Goal: Task Accomplishment & Management: Use online tool/utility

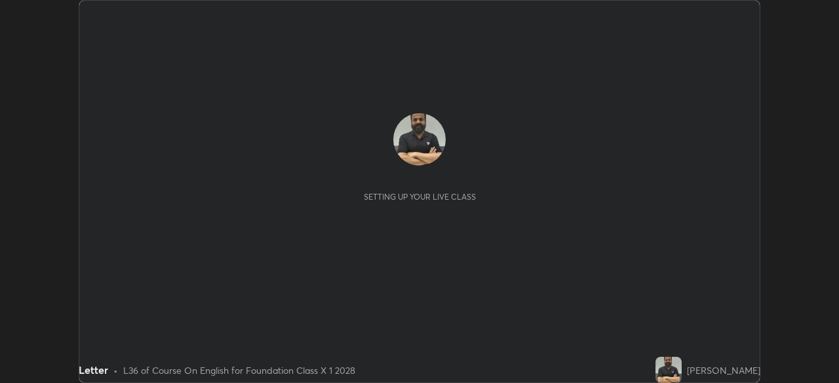
scroll to position [383, 838]
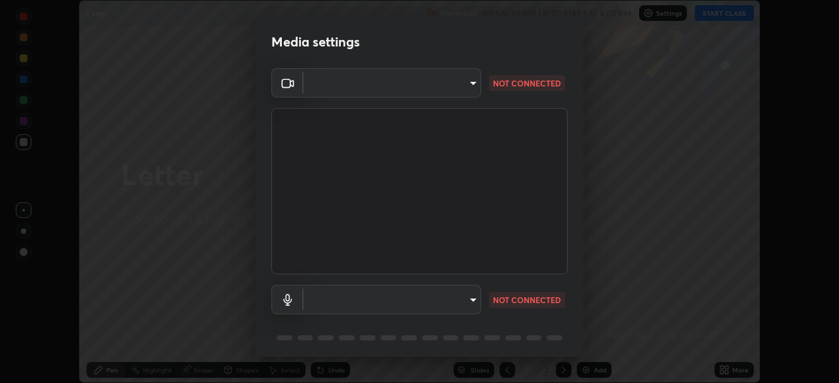
type input "913022e3bbb337ef4c56a3a1bc1945278763e83ed23a96943dce605de8dfc656"
type input "bef04e412724abd94ab17f51c46c94050894f67992973f842b18f11041e0dab1"
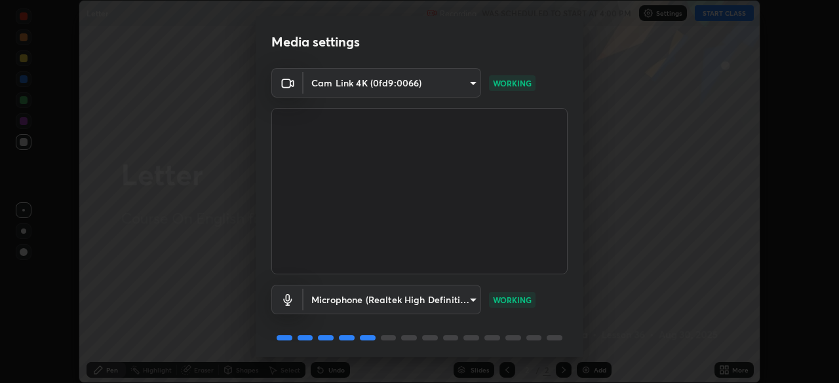
click at [451, 303] on body "Erase all Letter Recording WAS SCHEDULED TO START AT 4:00 PM Settings START CLA…" at bounding box center [419, 191] width 839 height 383
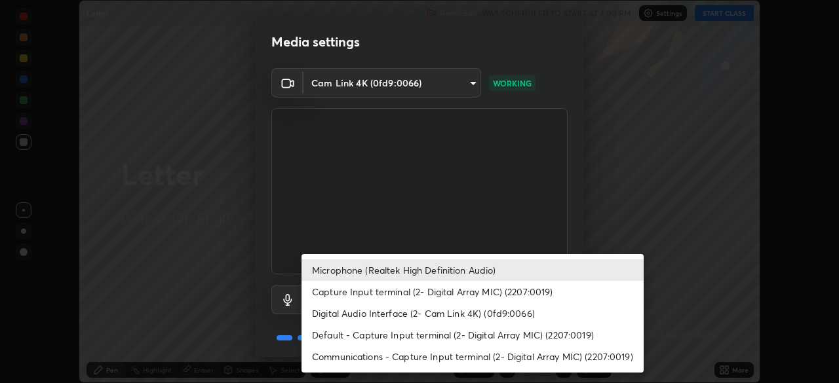
click at [571, 212] on div at bounding box center [419, 191] width 839 height 383
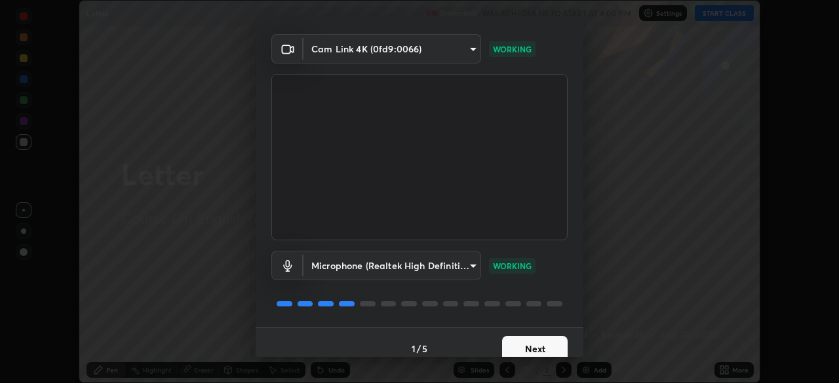
scroll to position [47, 0]
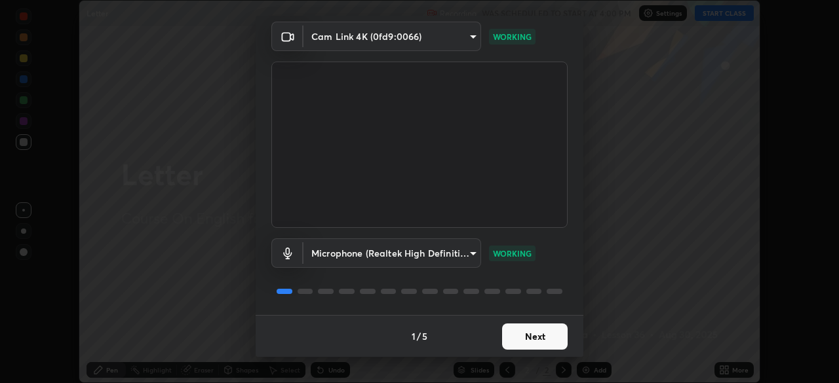
click at [534, 336] on button "Next" at bounding box center [535, 337] width 66 height 26
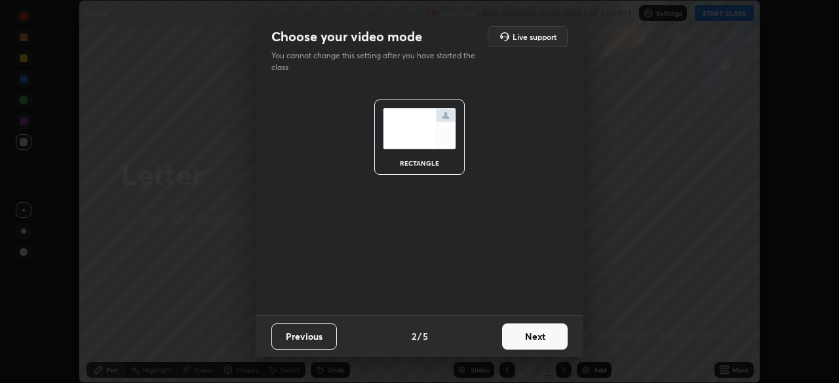
click at [527, 335] on button "Next" at bounding box center [535, 337] width 66 height 26
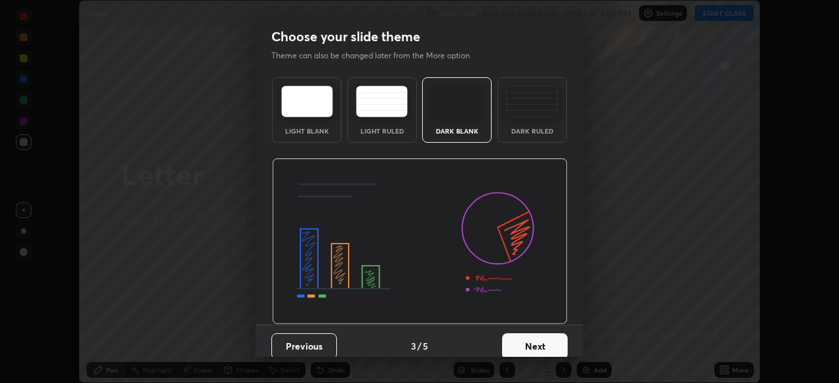
click at [523, 345] on button "Next" at bounding box center [535, 346] width 66 height 26
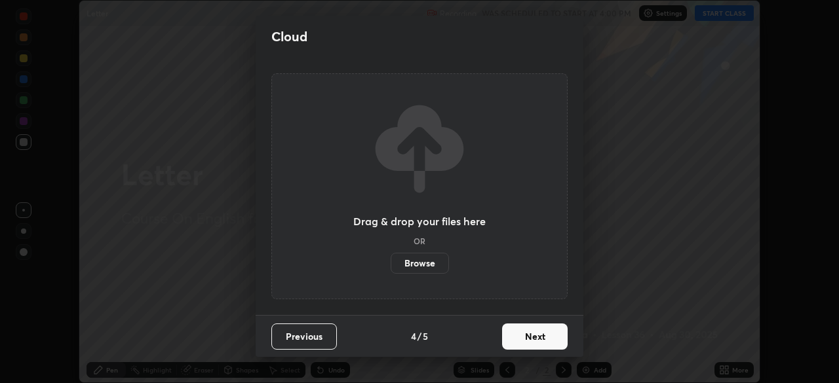
click at [526, 341] on button "Next" at bounding box center [535, 337] width 66 height 26
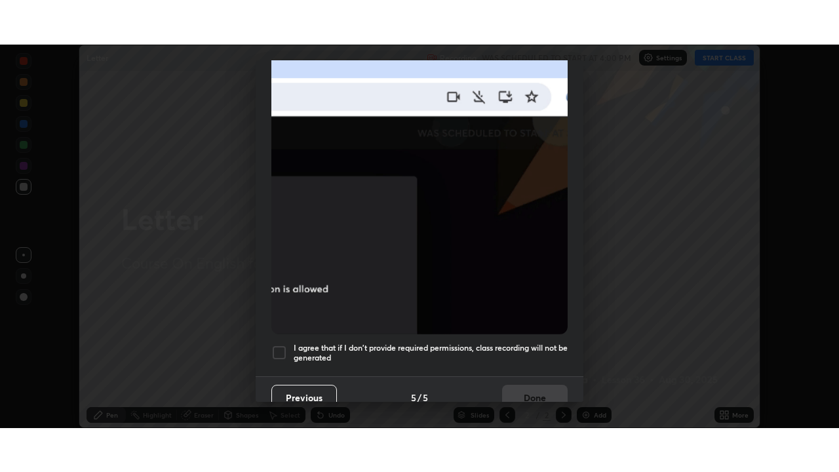
scroll to position [314, 0]
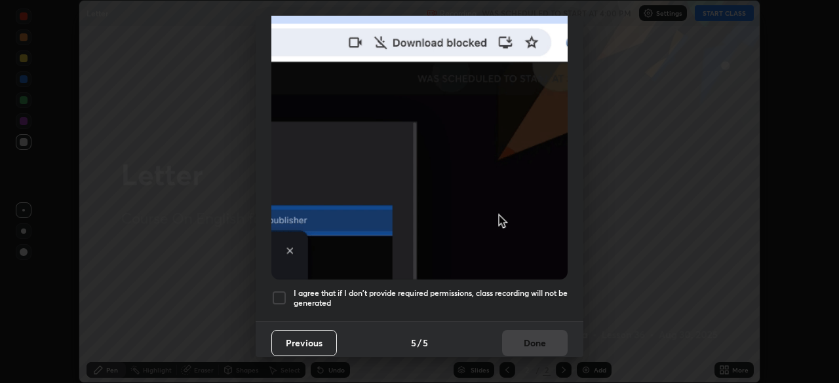
click at [539, 289] on h5 "I agree that if I don't provide required permissions, class recording will not …" at bounding box center [431, 298] width 274 height 20
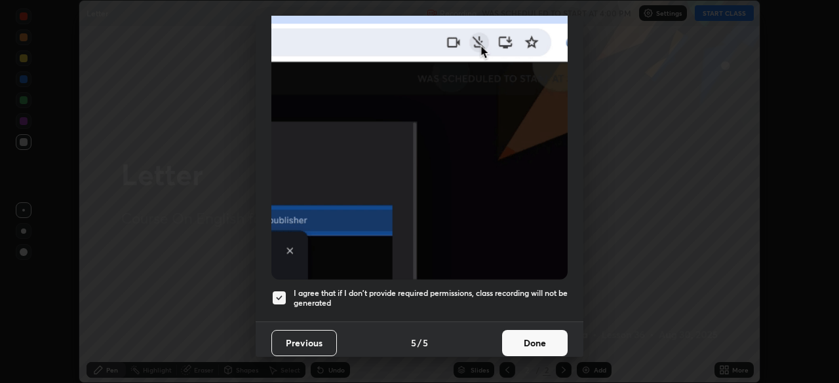
click at [535, 331] on button "Done" at bounding box center [535, 343] width 66 height 26
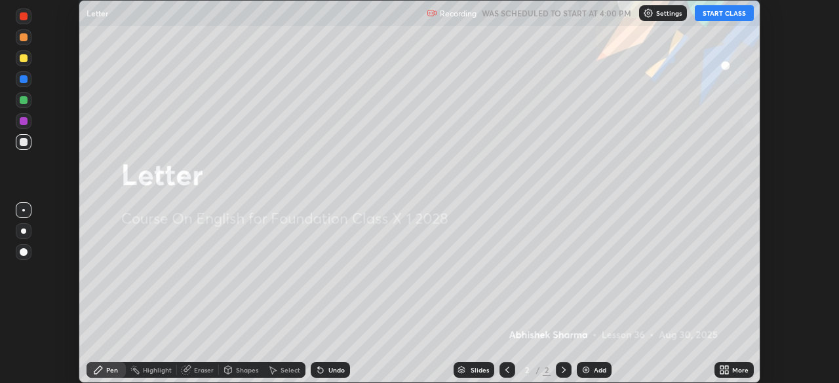
click at [719, 12] on button "START CLASS" at bounding box center [724, 13] width 59 height 16
click at [720, 368] on icon at bounding box center [721, 367] width 3 height 3
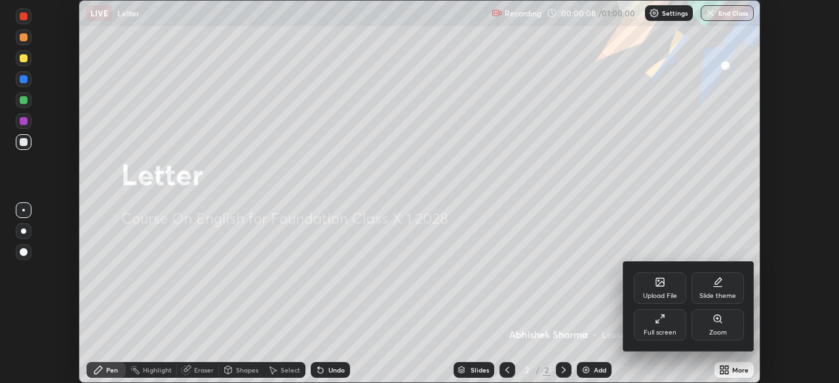
click at [657, 290] on div "Upload File" at bounding box center [660, 288] width 52 height 31
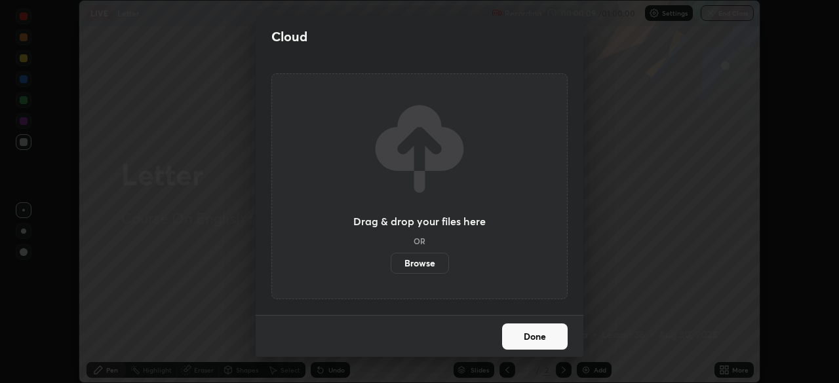
click at [427, 268] on label "Browse" at bounding box center [419, 263] width 58 height 21
click at [390, 268] on input "Browse" at bounding box center [390, 263] width 0 height 21
click at [425, 265] on label "Browse" at bounding box center [419, 263] width 58 height 21
click at [390, 265] on input "Browse" at bounding box center [390, 263] width 0 height 21
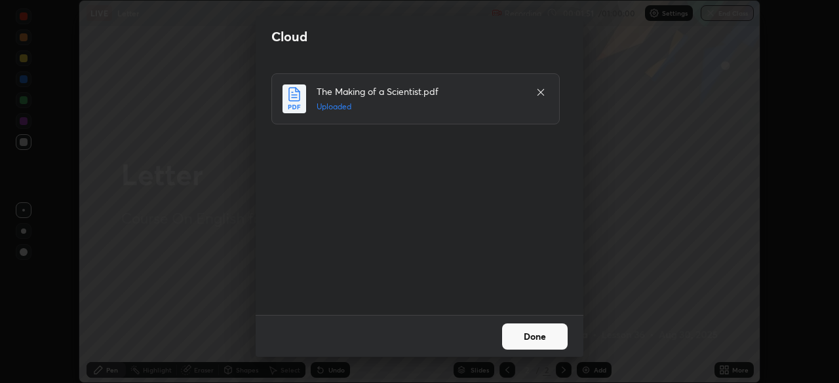
click at [534, 330] on button "Done" at bounding box center [535, 337] width 66 height 26
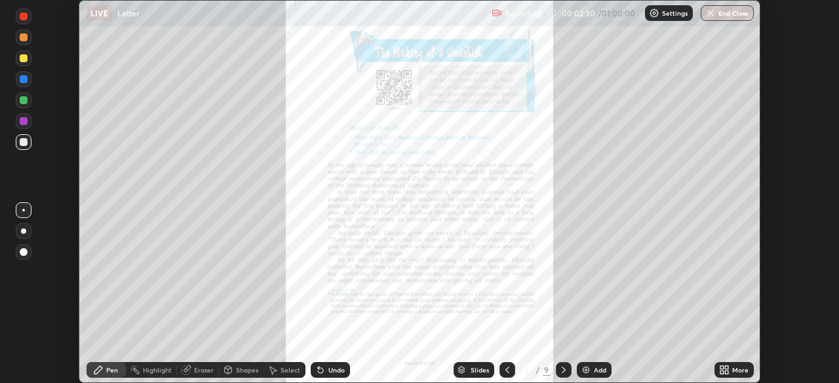
click at [723, 367] on icon at bounding box center [721, 367] width 3 height 3
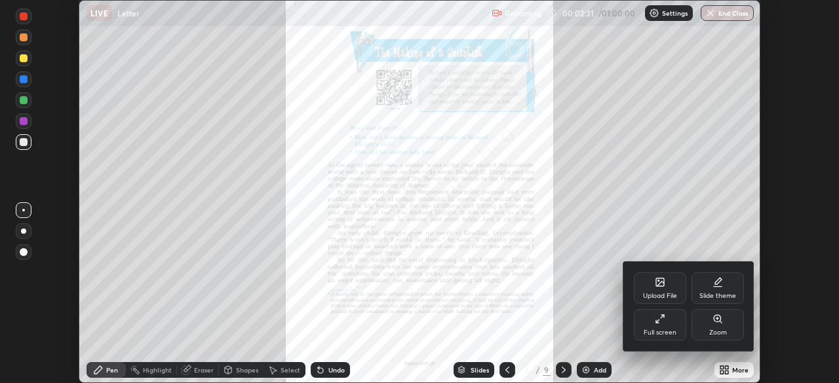
click at [657, 322] on icon at bounding box center [657, 321] width 3 height 3
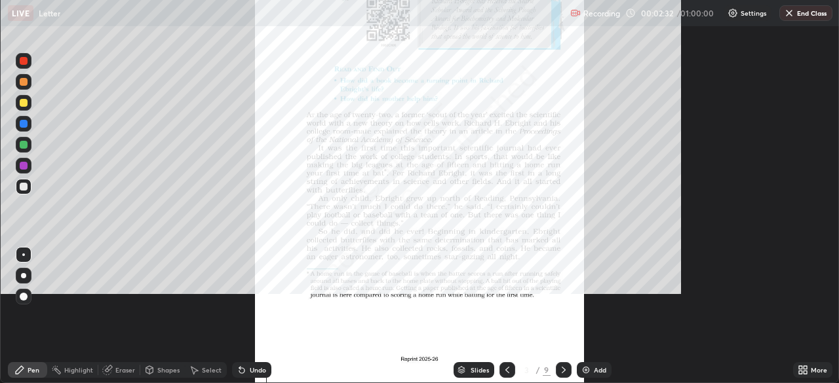
scroll to position [472, 839]
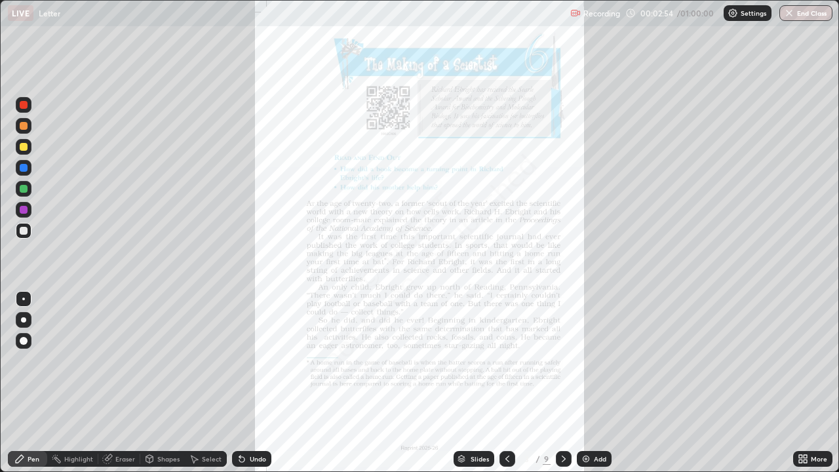
click at [803, 383] on icon at bounding box center [802, 458] width 10 height 10
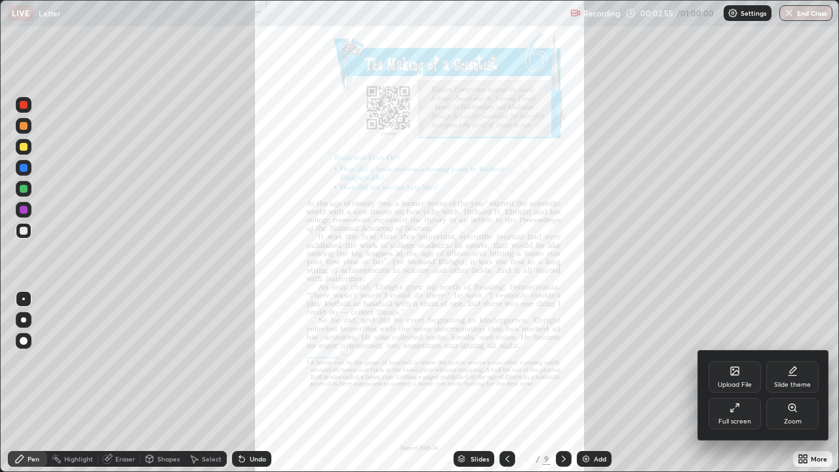
click at [792, 383] on icon at bounding box center [792, 407] width 10 height 10
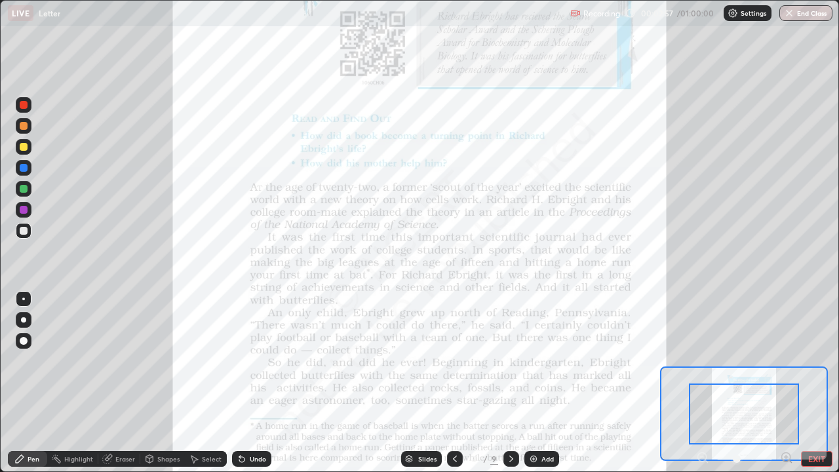
click at [786, 383] on icon at bounding box center [785, 457] width 3 height 0
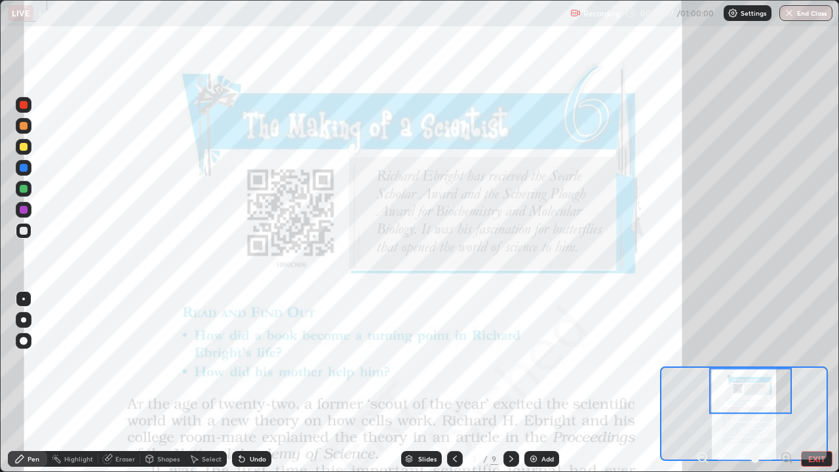
click at [28, 105] on div at bounding box center [24, 105] width 16 height 16
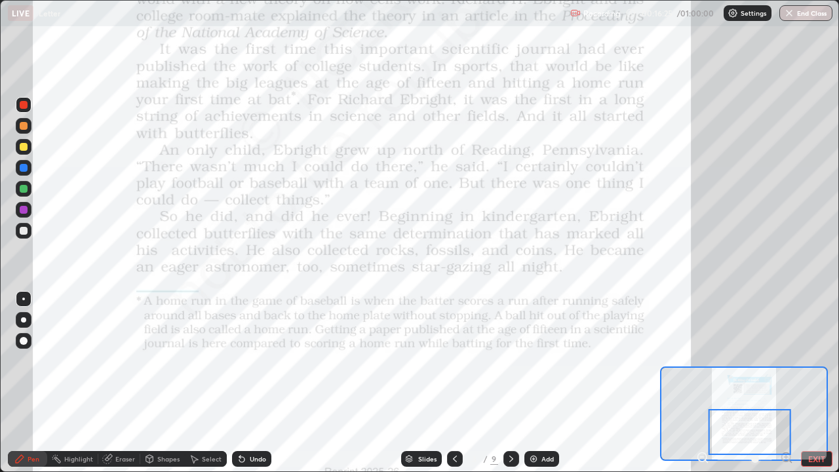
click at [508, 383] on icon at bounding box center [511, 458] width 10 height 10
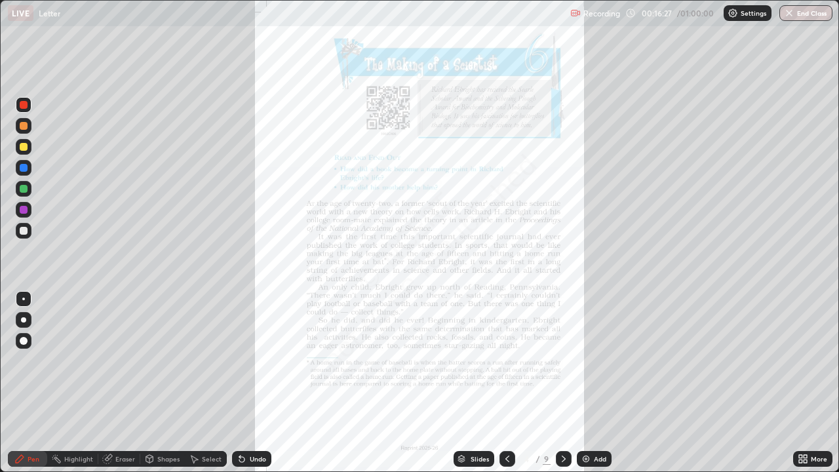
click at [804, 383] on icon at bounding box center [804, 456] width 3 height 3
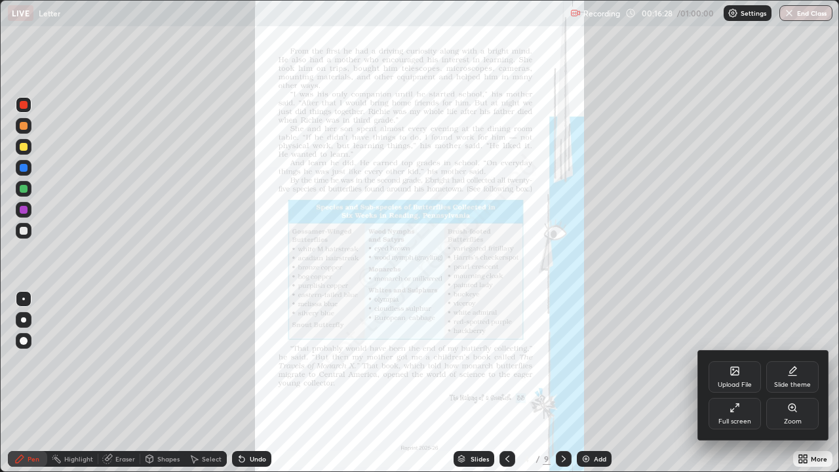
click at [791, 383] on icon at bounding box center [791, 407] width 7 height 7
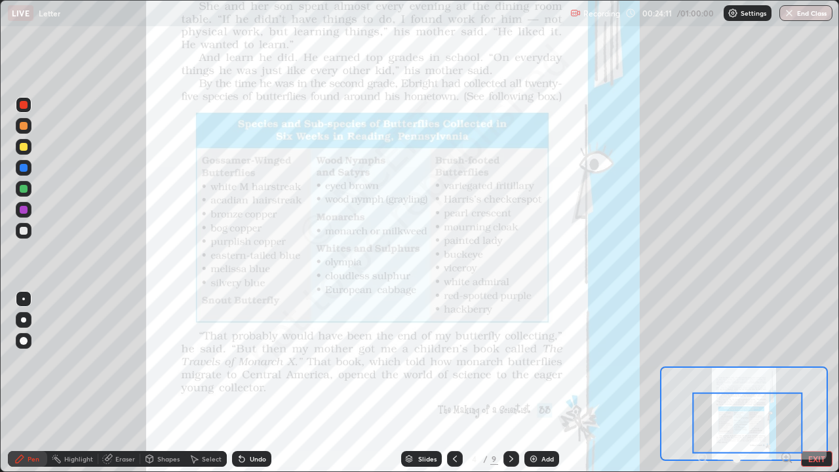
click at [509, 383] on icon at bounding box center [511, 458] width 4 height 7
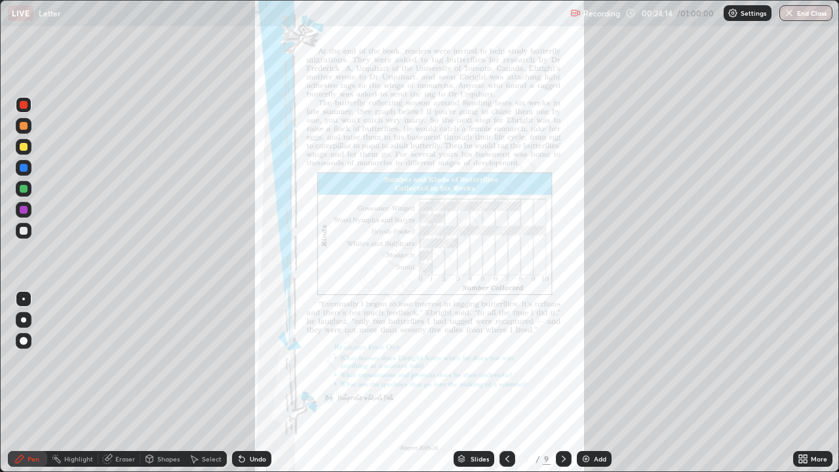
click at [800, 383] on icon at bounding box center [800, 456] width 3 height 3
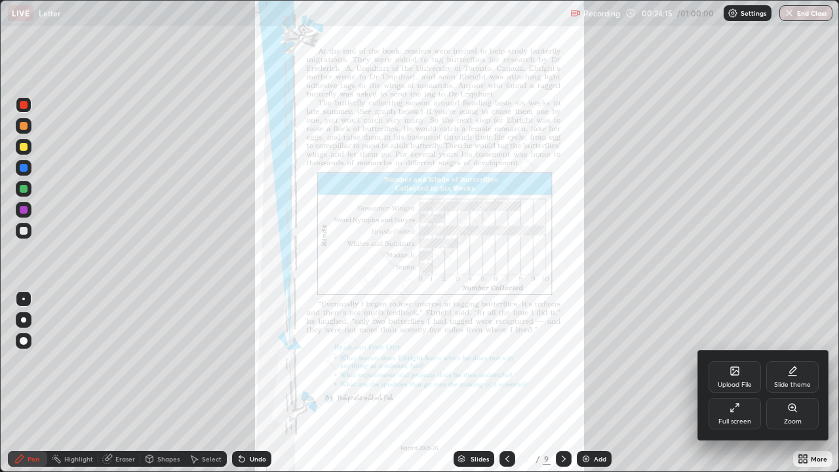
click at [793, 383] on icon at bounding box center [791, 407] width 7 height 7
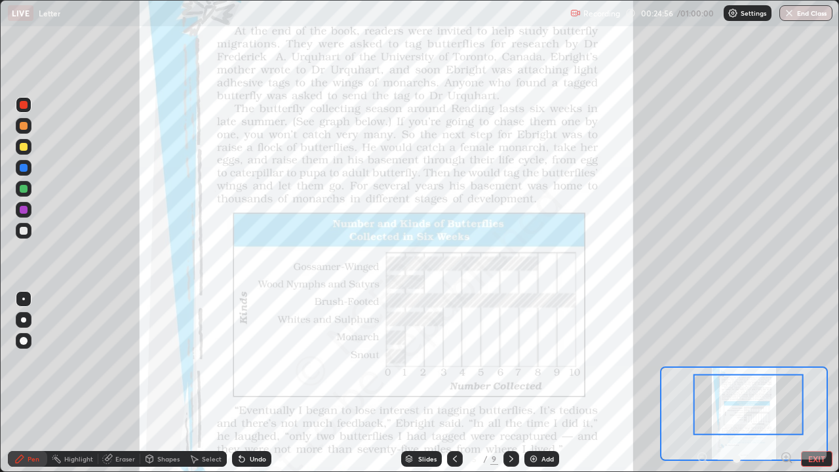
click at [809, 383] on button "EXIT" at bounding box center [816, 459] width 31 height 16
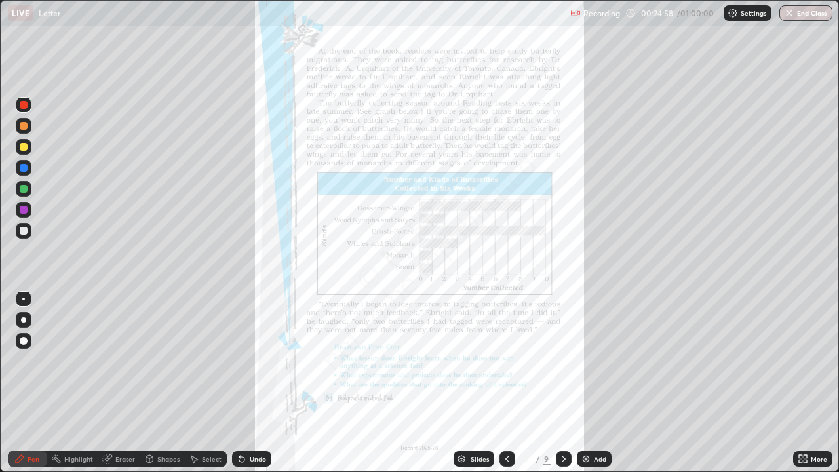
click at [803, 383] on icon at bounding box center [804, 456] width 3 height 3
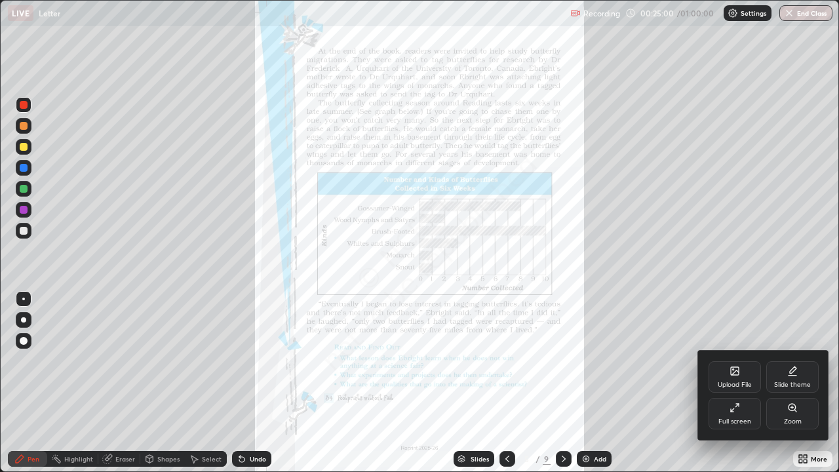
click at [731, 383] on icon at bounding box center [734, 407] width 10 height 10
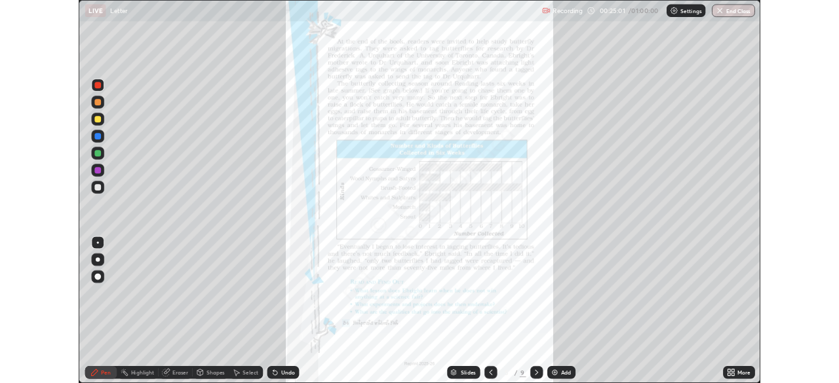
scroll to position [65137, 64681]
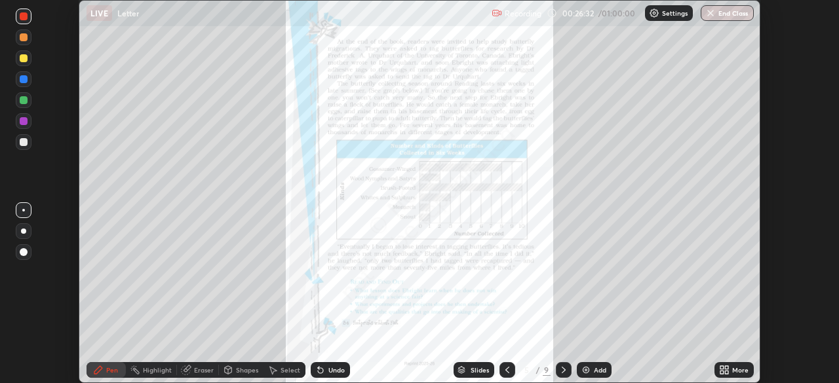
click at [721, 372] on icon at bounding box center [721, 372] width 3 height 3
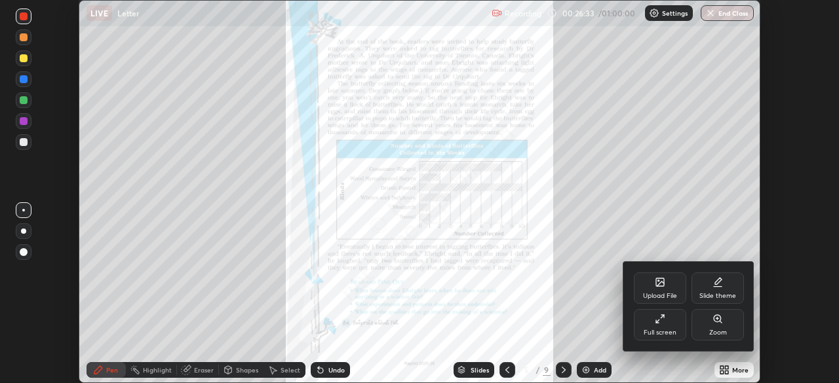
click at [718, 328] on div "Zoom" at bounding box center [717, 324] width 52 height 31
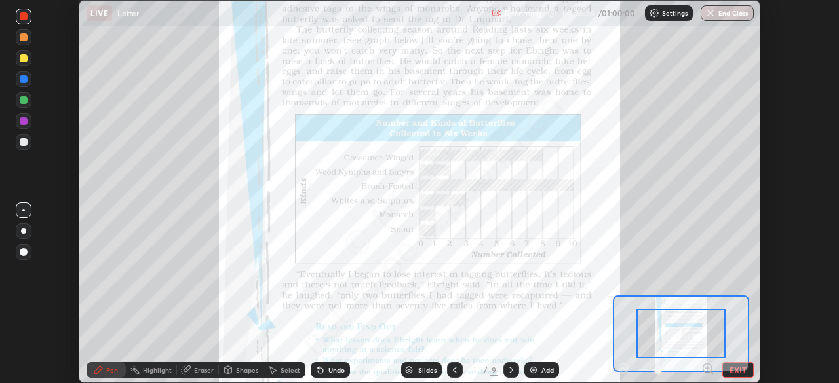
click at [707, 368] on icon at bounding box center [707, 368] width 3 height 0
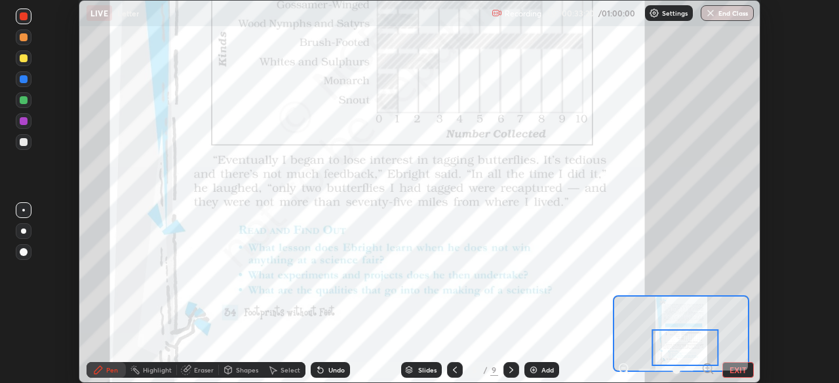
click at [510, 372] on icon at bounding box center [511, 370] width 10 height 10
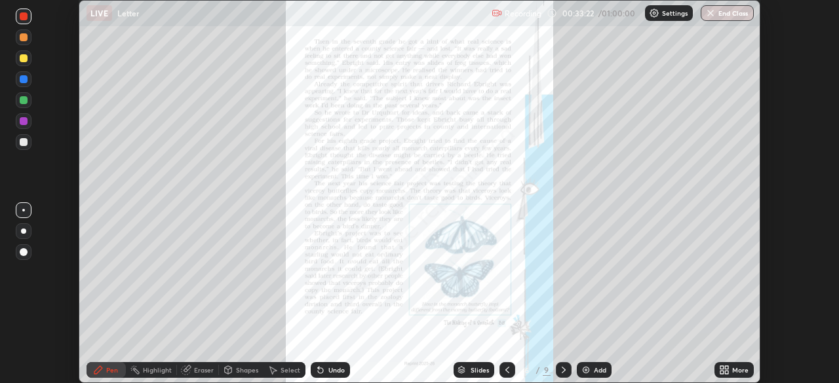
click at [721, 368] on icon at bounding box center [721, 367] width 3 height 3
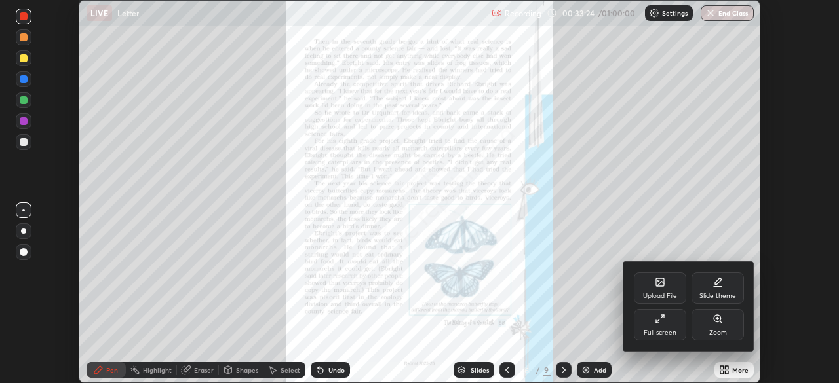
click at [718, 322] on icon at bounding box center [717, 319] width 10 height 10
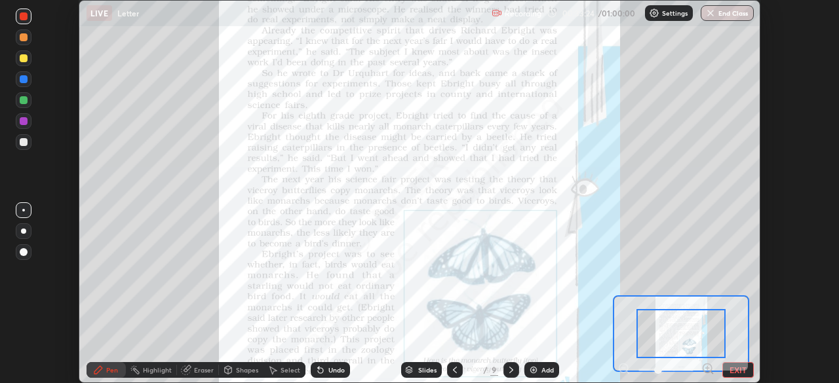
click at [707, 368] on icon at bounding box center [707, 368] width 3 height 0
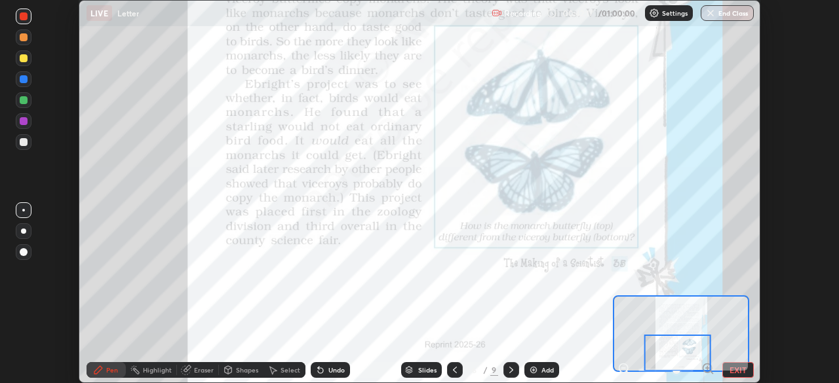
click at [510, 370] on icon at bounding box center [511, 370] width 10 height 10
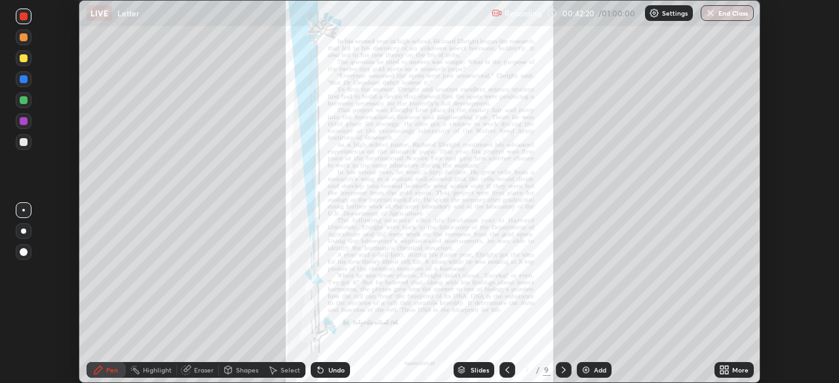
click at [721, 373] on icon at bounding box center [721, 372] width 3 height 3
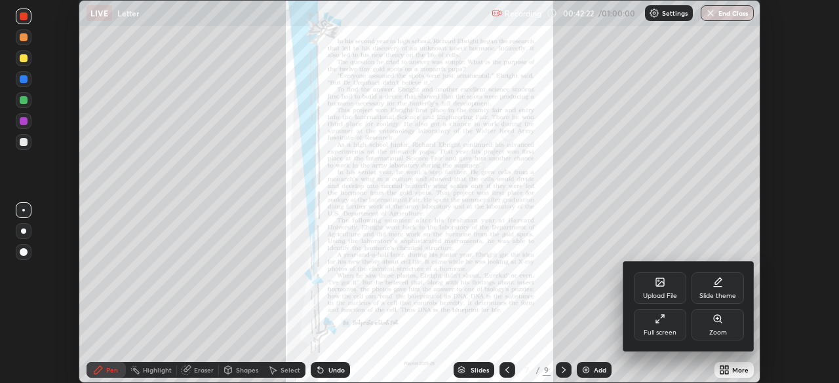
click at [718, 326] on div "Zoom" at bounding box center [717, 324] width 52 height 31
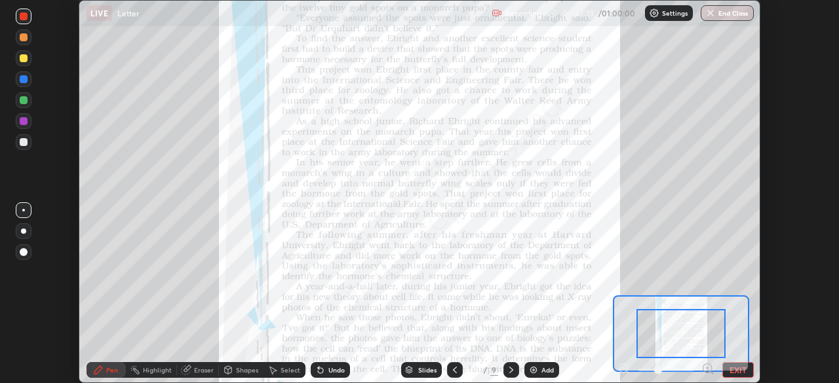
click at [707, 368] on icon at bounding box center [707, 368] width 3 height 0
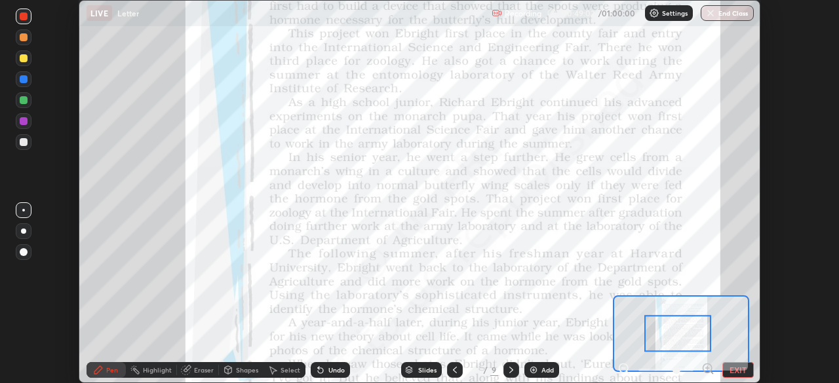
click at [418, 370] on div "Slides" at bounding box center [427, 370] width 18 height 7
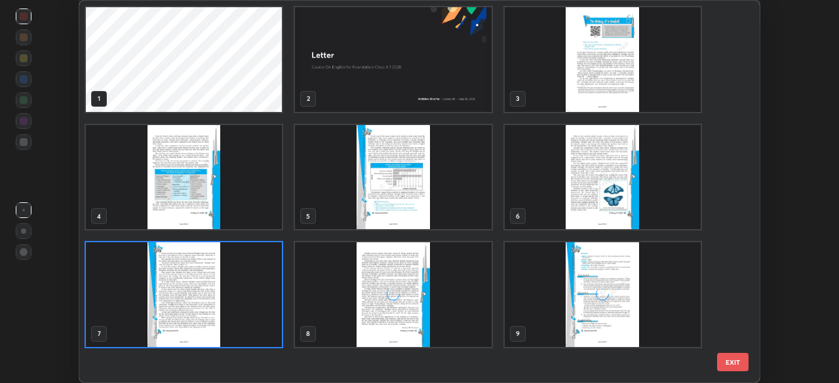
scroll to position [378, 674]
click at [194, 311] on img "grid" at bounding box center [184, 294] width 196 height 105
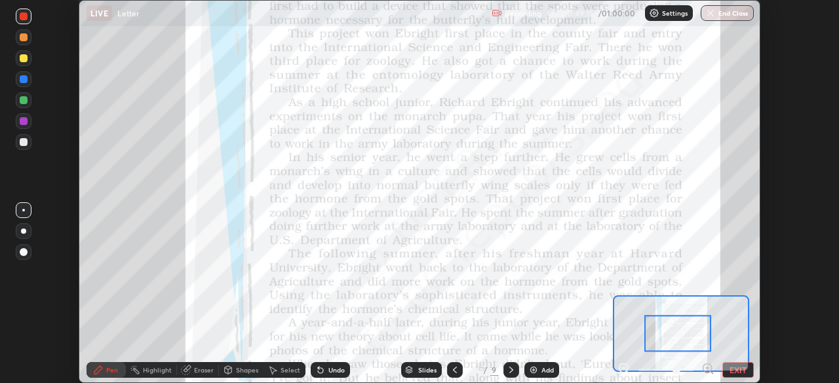
click at [681, 333] on div at bounding box center [677, 333] width 67 height 37
click at [418, 368] on div "Slides" at bounding box center [427, 370] width 18 height 7
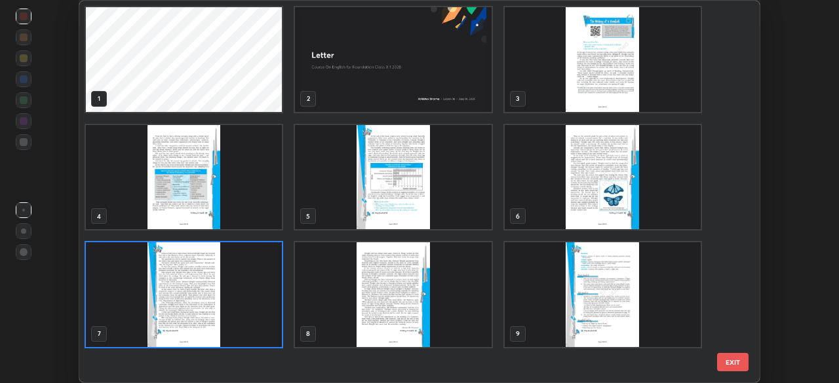
click at [172, 283] on img "grid" at bounding box center [184, 294] width 196 height 105
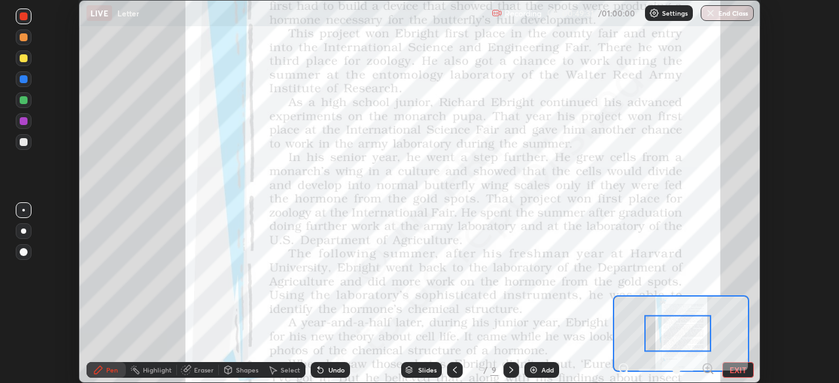
click at [172, 283] on img "grid" at bounding box center [184, 294] width 196 height 105
click at [508, 370] on icon at bounding box center [511, 370] width 10 height 10
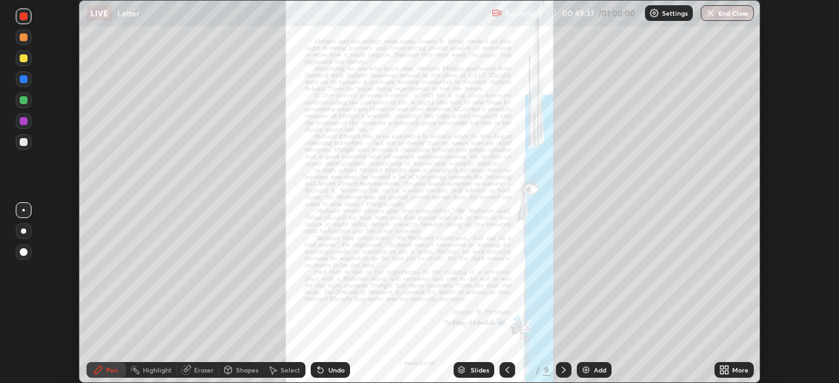
click at [562, 368] on icon at bounding box center [564, 370] width 4 height 7
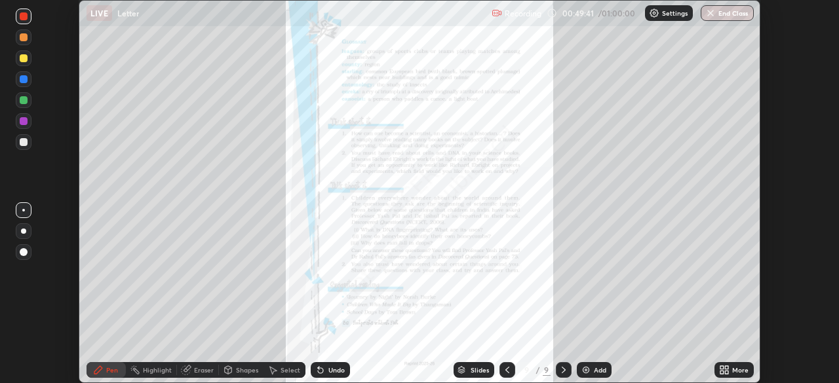
click at [505, 370] on icon at bounding box center [507, 370] width 4 height 7
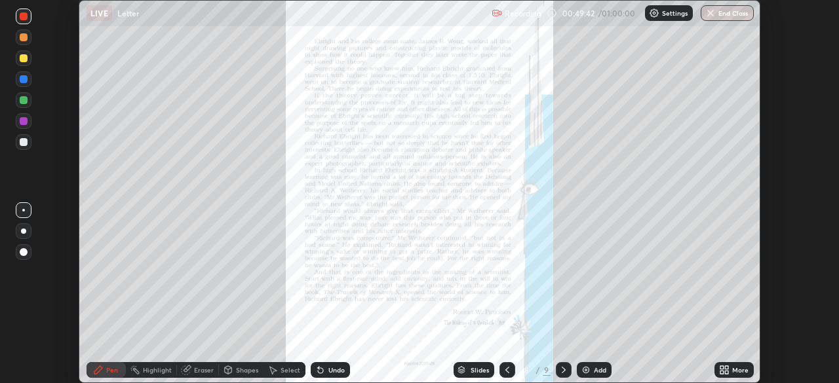
click at [506, 370] on icon at bounding box center [507, 370] width 10 height 10
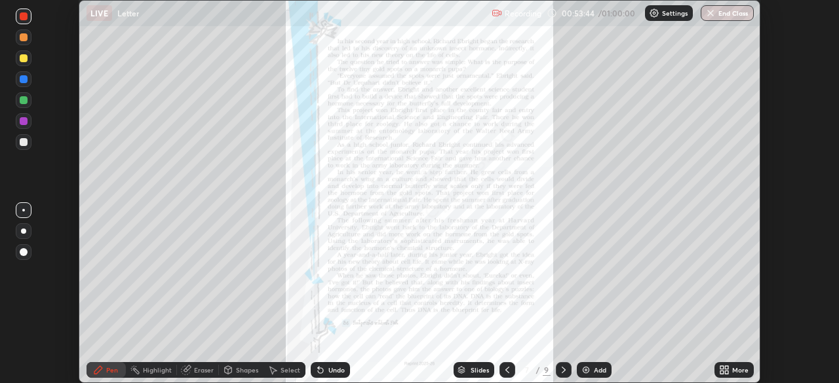
click at [730, 16] on button "End Class" at bounding box center [726, 13] width 53 height 16
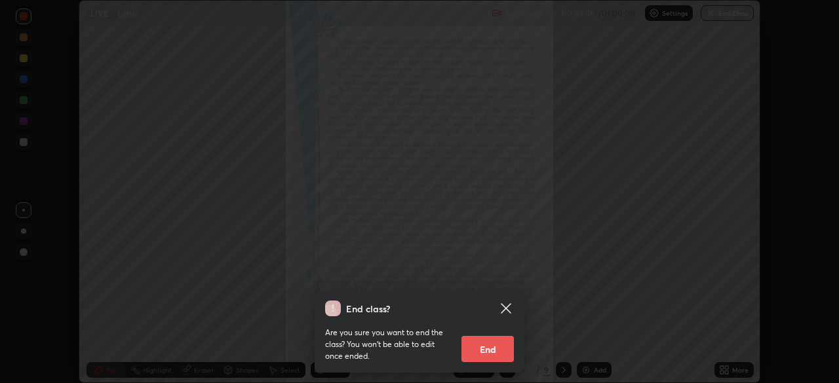
click at [490, 346] on button "End" at bounding box center [487, 349] width 52 height 26
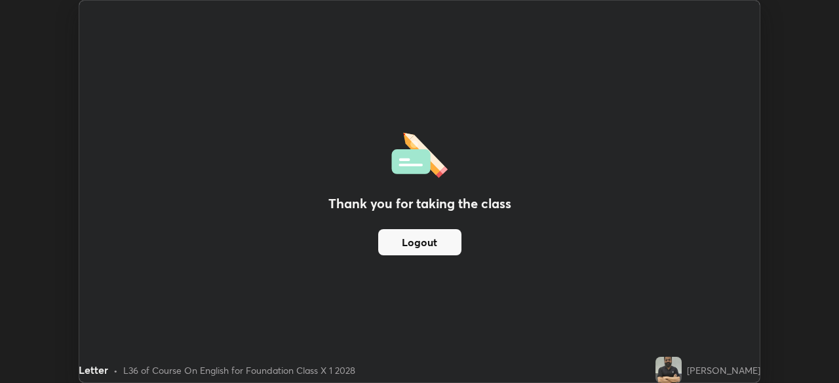
click at [426, 244] on button "Logout" at bounding box center [419, 242] width 83 height 26
